Goal: Task Accomplishment & Management: Use online tool/utility

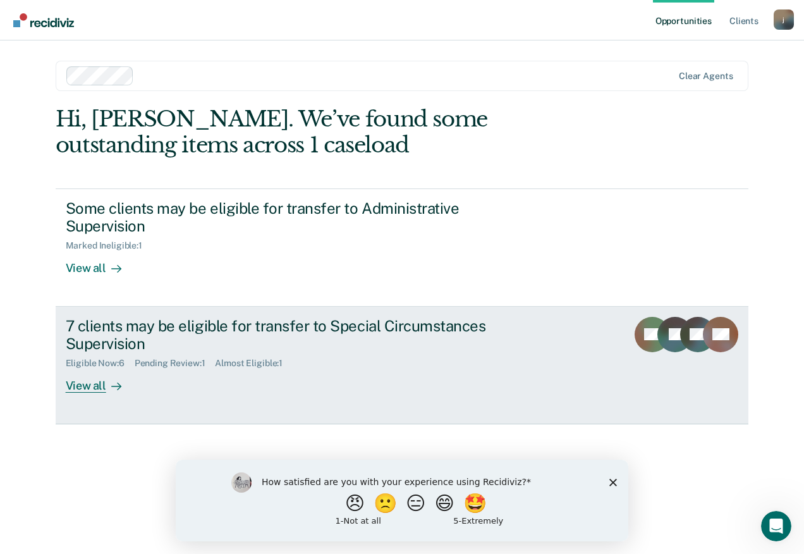
click at [97, 388] on div "View all" at bounding box center [101, 380] width 71 height 25
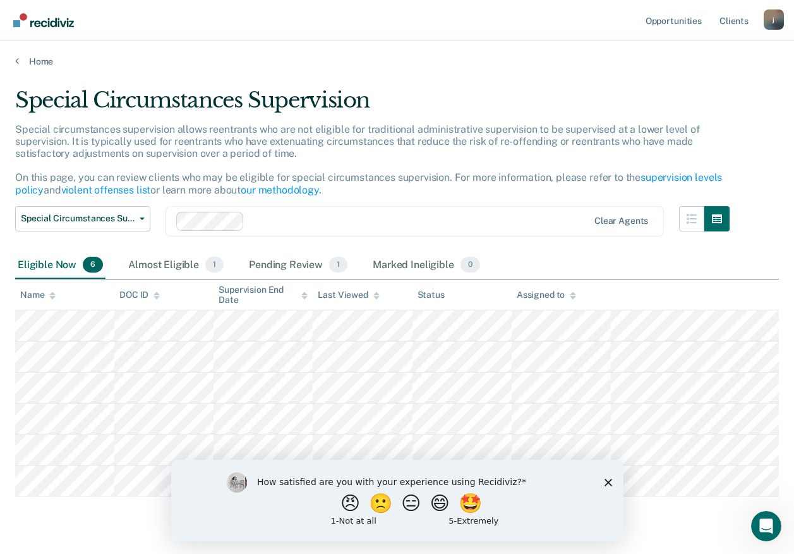
click at [608, 481] on polygon "Close survey" at bounding box center [608, 482] width 8 height 8
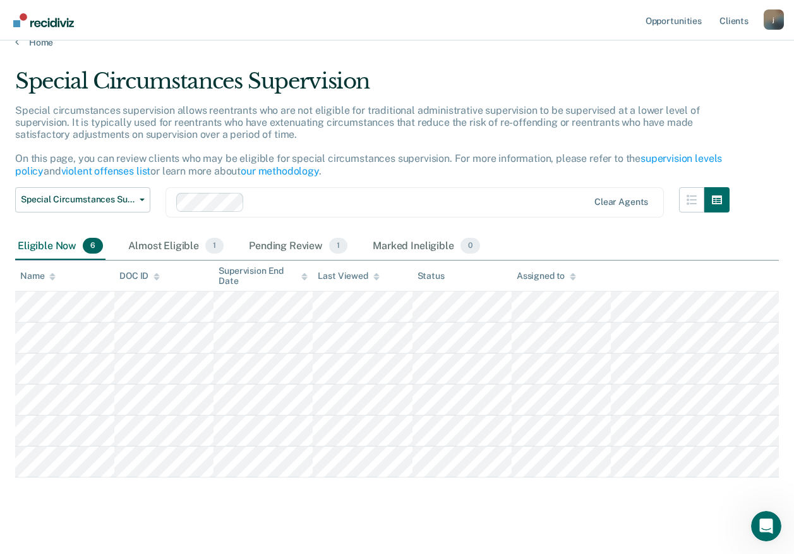
scroll to position [33, 0]
